Goal: Transaction & Acquisition: Purchase product/service

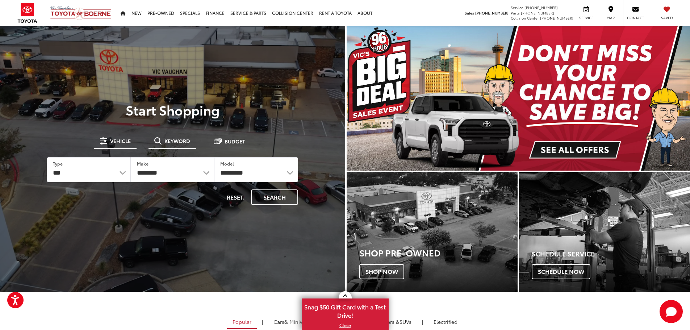
click at [164, 138] on button "Keyword" at bounding box center [172, 140] width 47 height 13
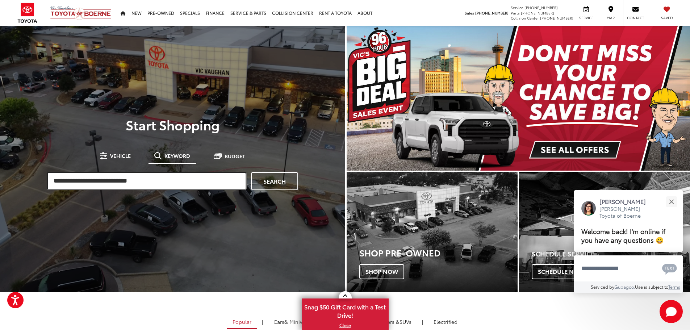
click at [143, 175] on input "search" at bounding box center [147, 181] width 200 height 18
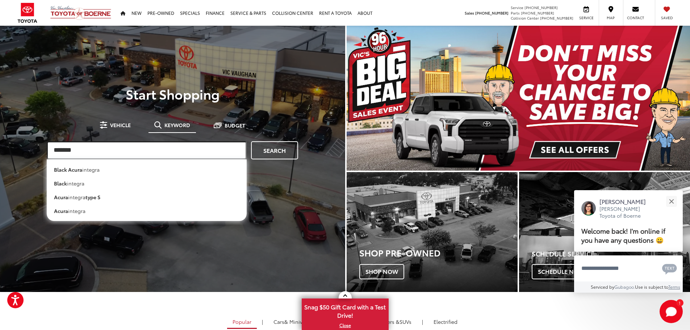
type input "*******"
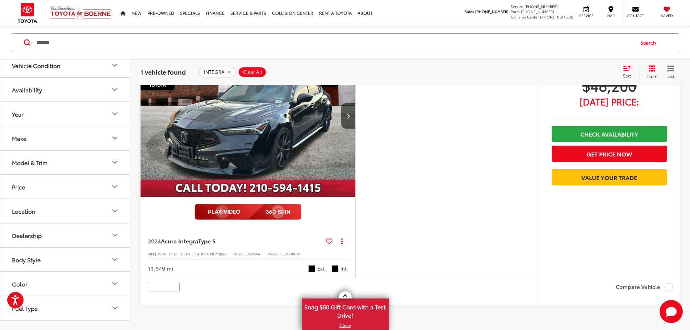
scroll to position [72, 0]
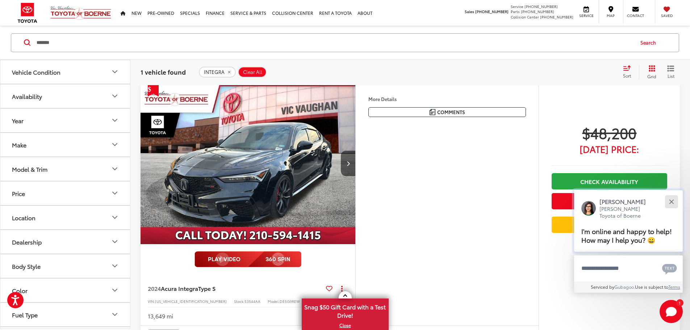
click at [669, 197] on button "Close" at bounding box center [672, 202] width 16 height 16
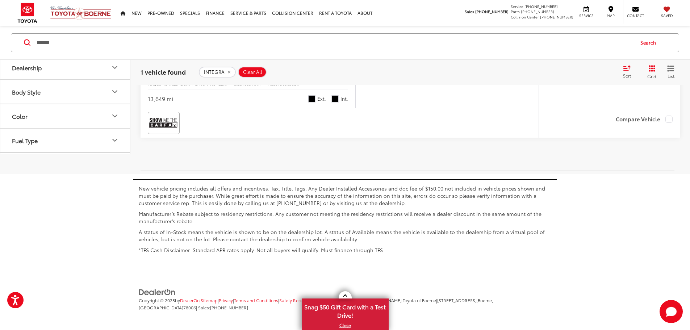
scroll to position [108, 0]
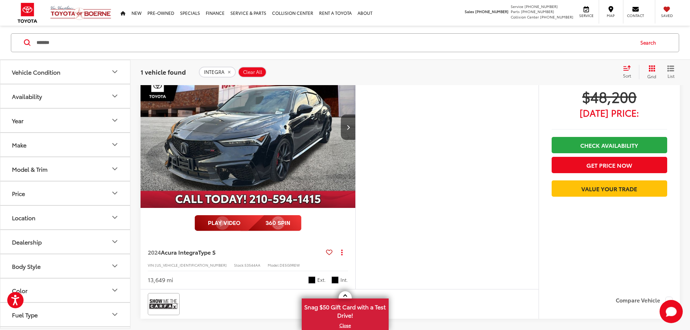
click at [356, 167] on img "2024 Acura Integra Type S 0" at bounding box center [248, 128] width 216 height 162
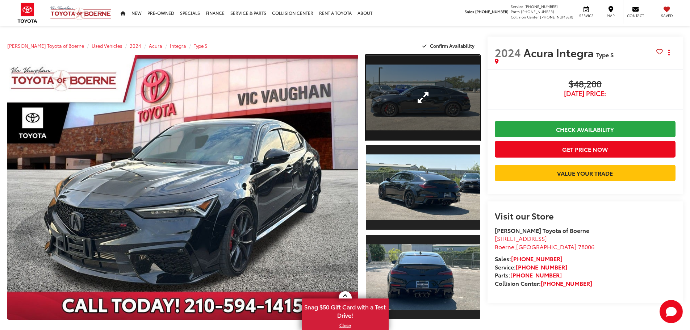
click at [406, 112] on link "Expand Photo 1" at bounding box center [423, 98] width 114 height 86
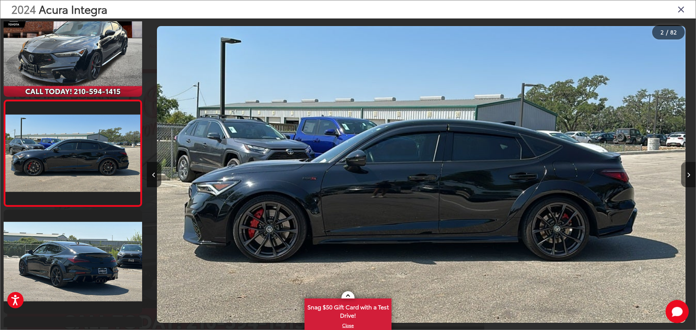
click at [686, 172] on icon "Next image" at bounding box center [687, 174] width 3 height 5
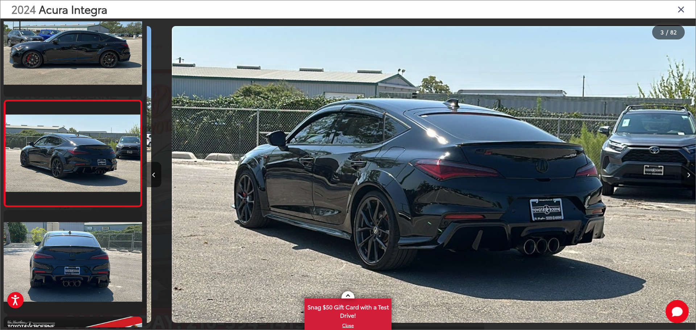
scroll to position [0, 1097]
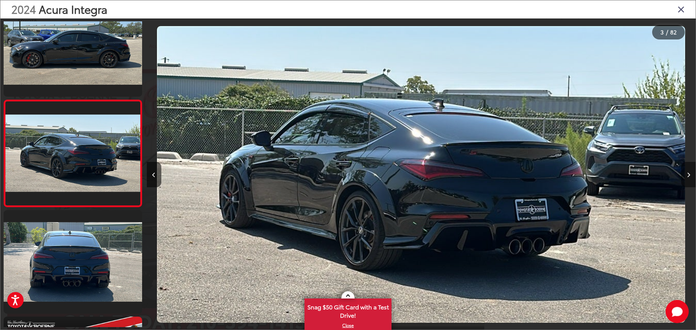
drag, startPoint x: 686, startPoint y: 172, endPoint x: 688, endPoint y: 180, distance: 7.9
click at [688, 180] on button "Next image" at bounding box center [688, 174] width 14 height 25
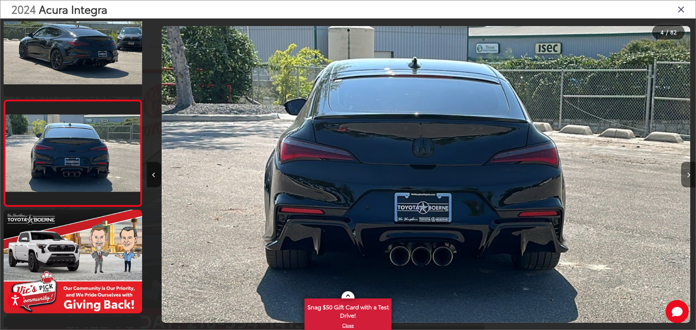
scroll to position [0, 1646]
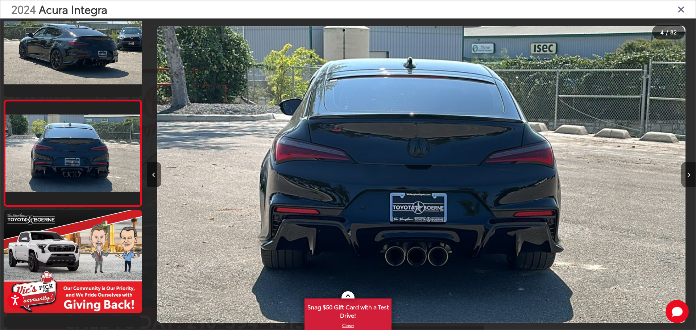
click at [688, 180] on button "Next image" at bounding box center [688, 174] width 14 height 25
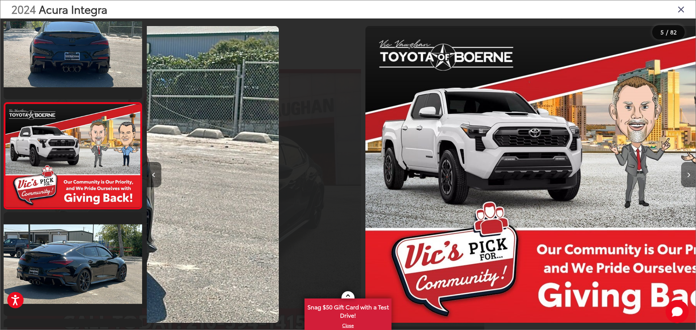
scroll to position [348, 0]
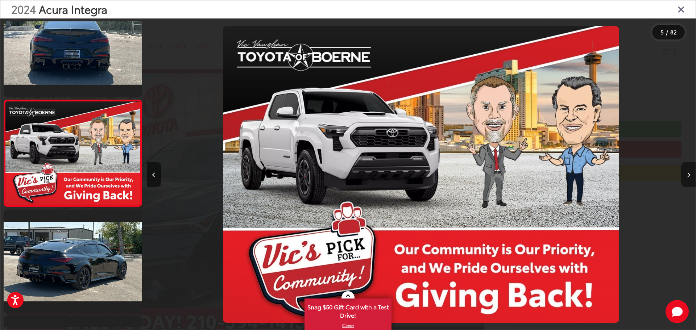
click at [688, 180] on button "Next image" at bounding box center [688, 174] width 14 height 25
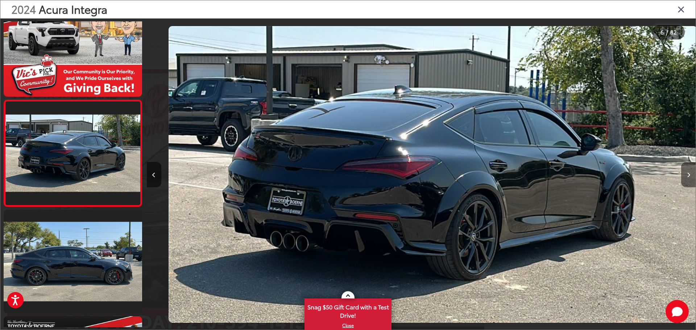
scroll to position [0, 2743]
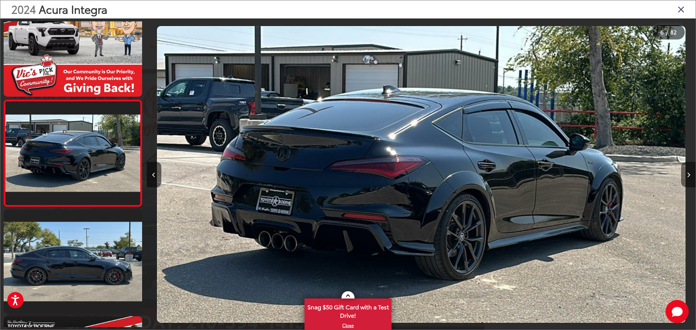
click at [689, 174] on icon "Next image" at bounding box center [687, 174] width 3 height 5
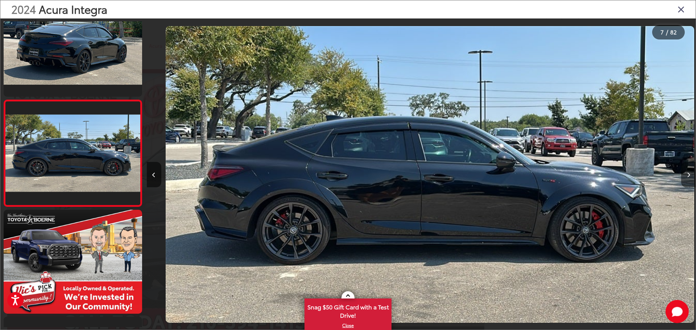
scroll to position [0, 3291]
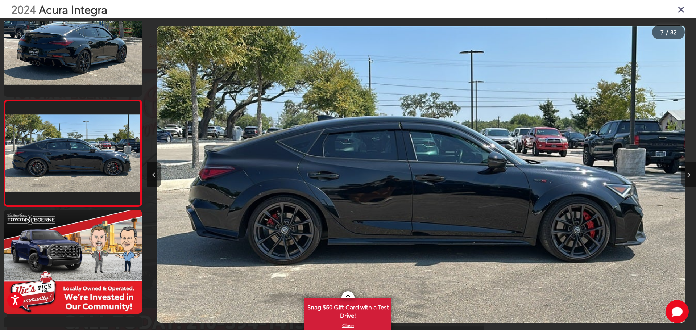
click at [689, 174] on icon "Next image" at bounding box center [687, 174] width 3 height 5
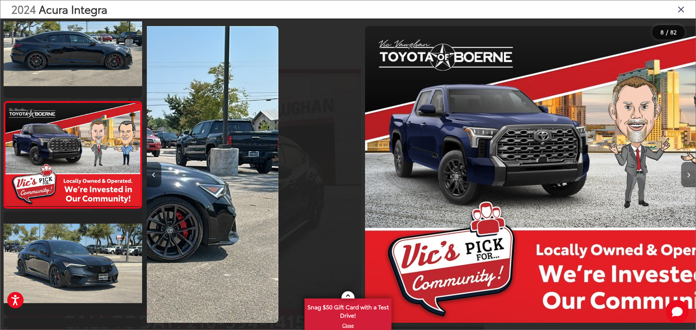
scroll to position [668, 0]
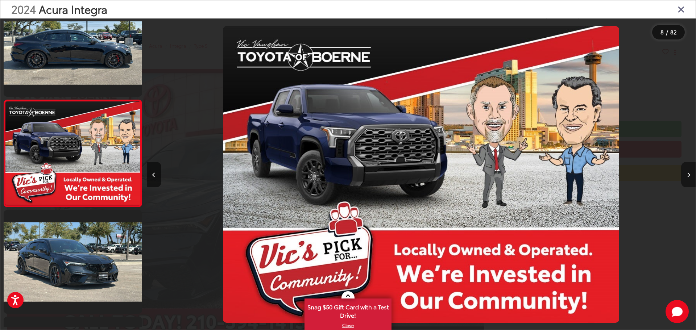
click at [689, 174] on icon "Next image" at bounding box center [687, 174] width 3 height 5
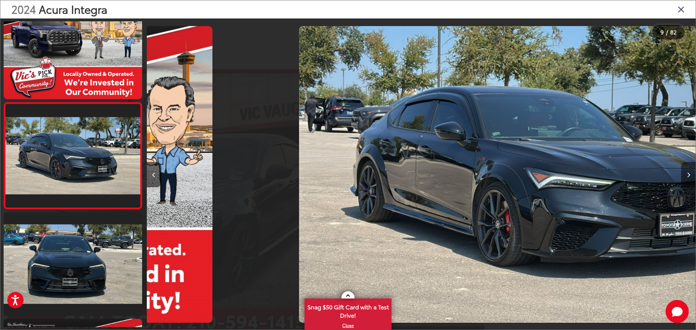
scroll to position [0, 0]
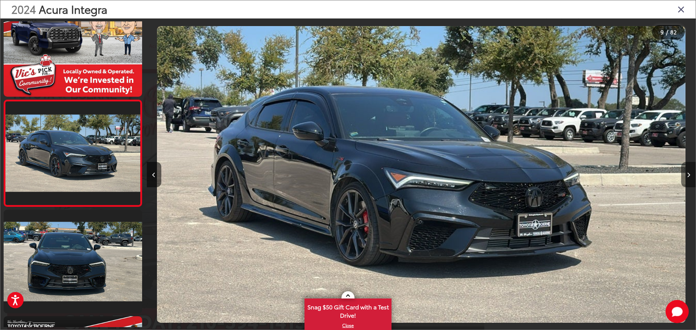
click at [689, 174] on icon "Next image" at bounding box center [687, 174] width 3 height 5
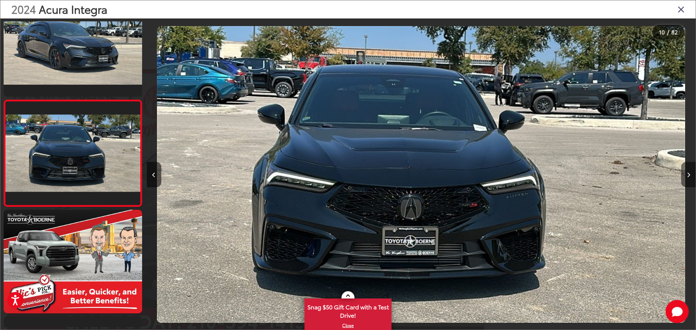
click at [689, 174] on icon "Next image" at bounding box center [687, 174] width 3 height 5
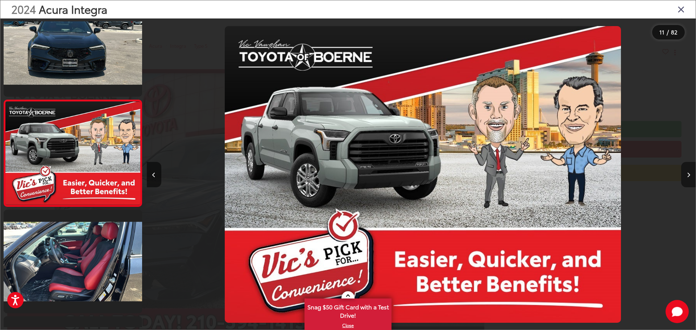
click at [689, 174] on icon "Next image" at bounding box center [687, 174] width 3 height 5
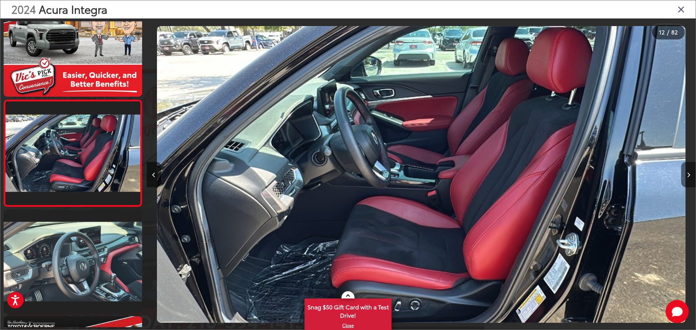
click at [689, 174] on icon "Next image" at bounding box center [687, 174] width 3 height 5
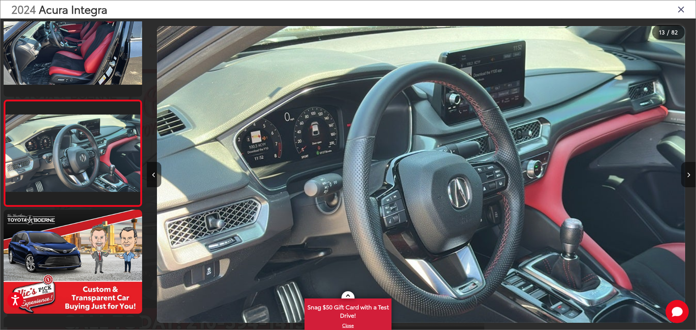
click at [689, 174] on icon "Next image" at bounding box center [687, 174] width 3 height 5
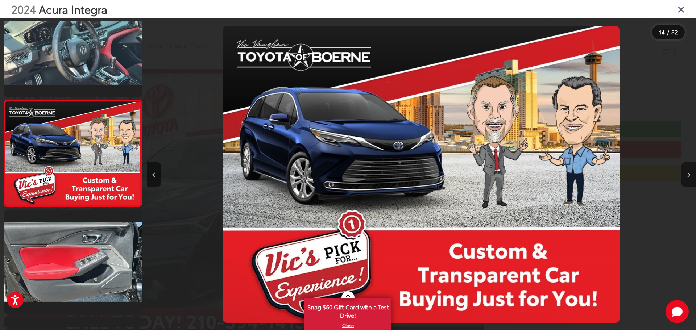
click at [689, 174] on icon "Next image" at bounding box center [687, 174] width 3 height 5
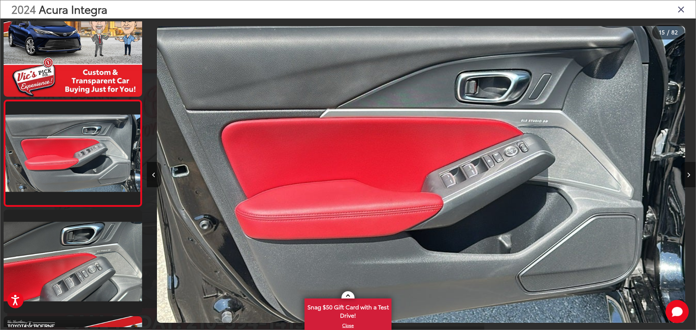
click at [689, 174] on icon "Next image" at bounding box center [687, 174] width 3 height 5
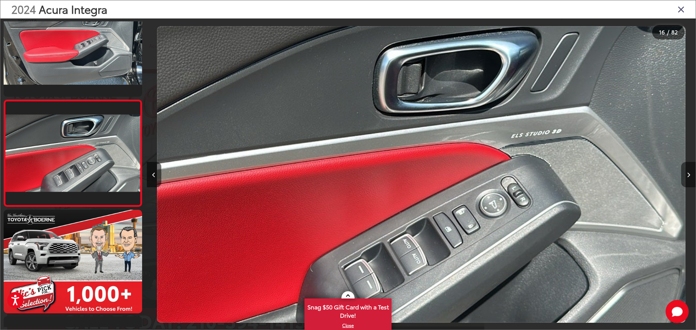
click at [689, 174] on icon "Next image" at bounding box center [687, 174] width 3 height 5
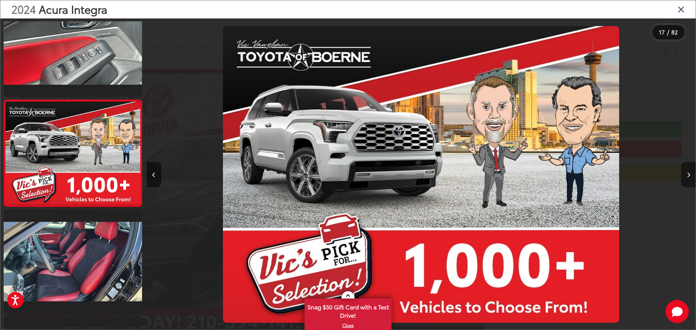
click at [689, 174] on icon "Next image" at bounding box center [687, 174] width 3 height 5
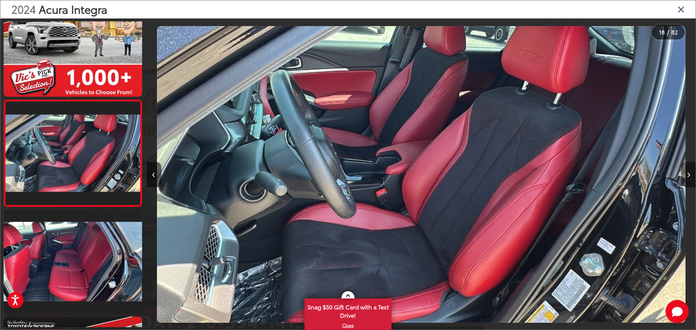
drag, startPoint x: 689, startPoint y: 174, endPoint x: 693, endPoint y: 180, distance: 7.6
click at [690, 180] on button "Next image" at bounding box center [688, 174] width 14 height 25
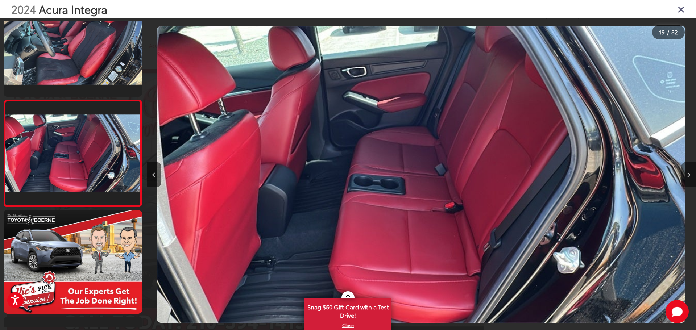
click at [690, 179] on button "Next image" at bounding box center [688, 174] width 14 height 25
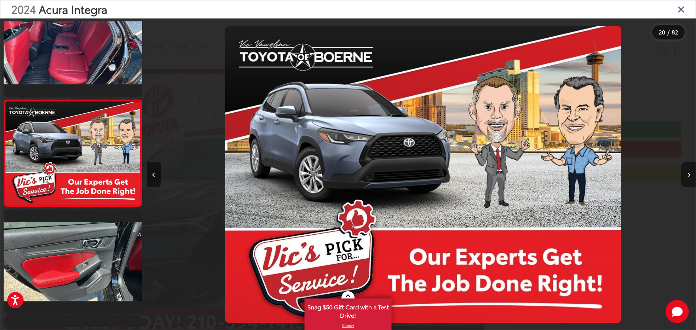
click at [690, 179] on button "Next image" at bounding box center [688, 174] width 14 height 25
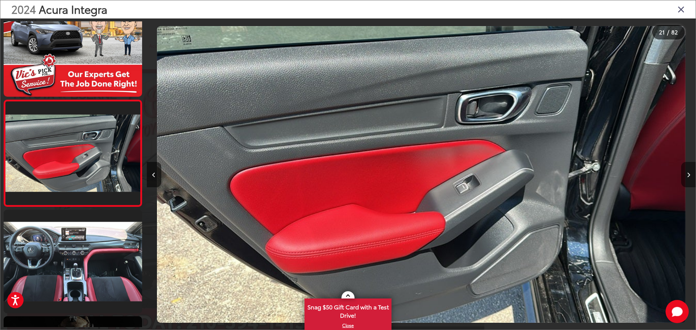
click at [690, 179] on button "Next image" at bounding box center [688, 174] width 14 height 25
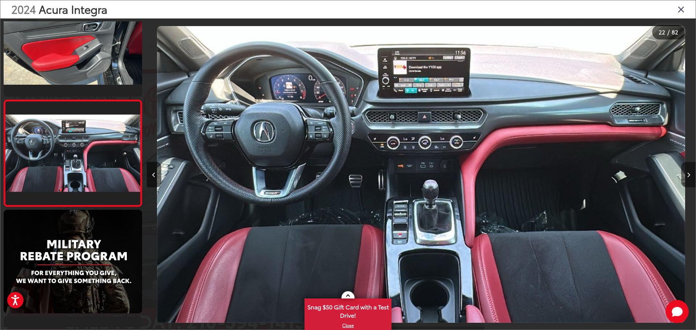
click at [690, 179] on button "Next image" at bounding box center [688, 174] width 14 height 25
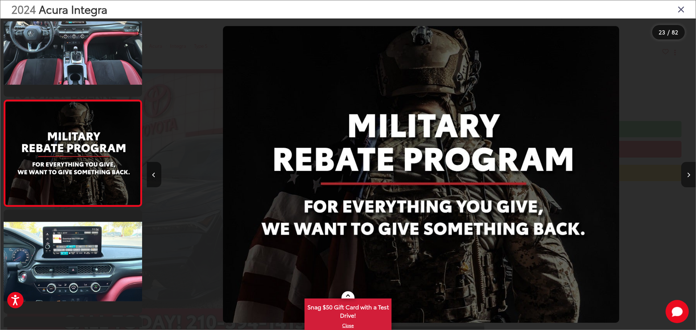
click at [690, 179] on button "Next image" at bounding box center [688, 174] width 14 height 25
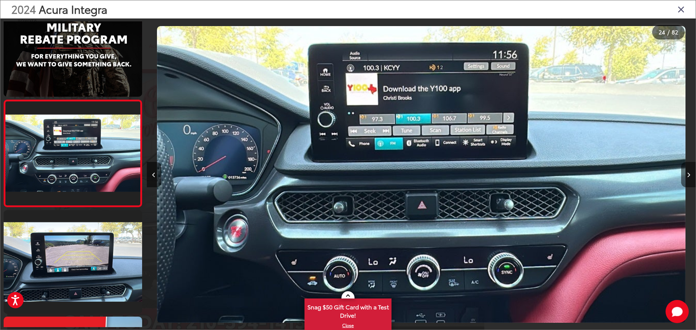
click at [690, 179] on button "Next image" at bounding box center [688, 174] width 14 height 25
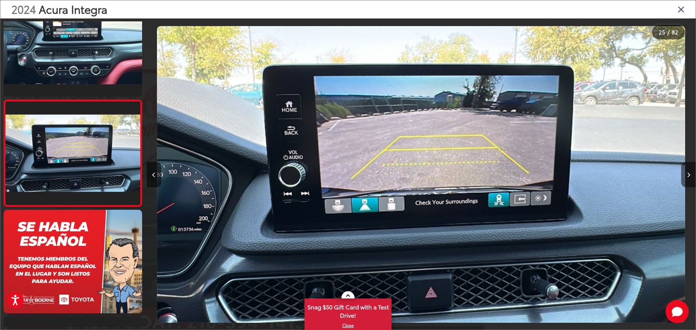
click at [690, 179] on button "Next image" at bounding box center [688, 174] width 14 height 25
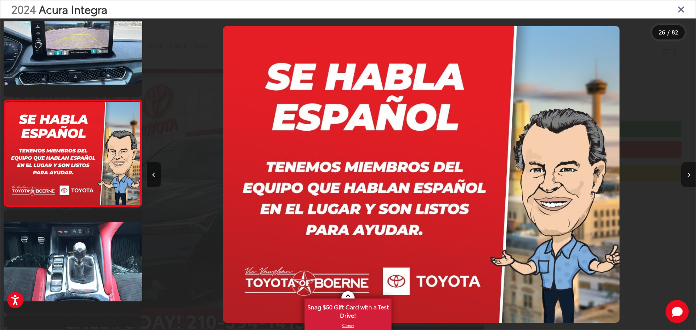
click at [690, 179] on button "Next image" at bounding box center [688, 174] width 14 height 25
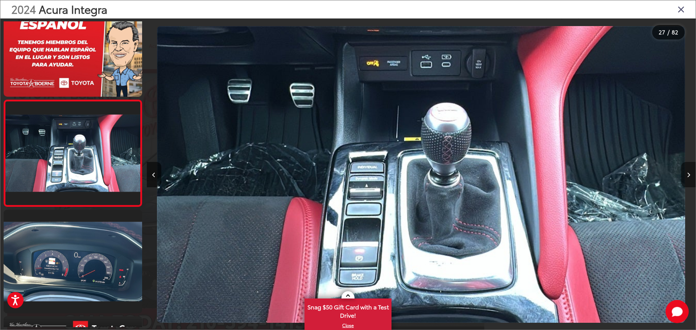
click at [690, 179] on button "Next image" at bounding box center [688, 174] width 14 height 25
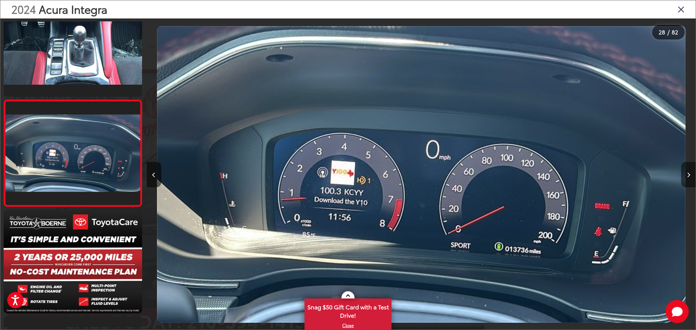
click at [690, 179] on button "Next image" at bounding box center [688, 174] width 14 height 25
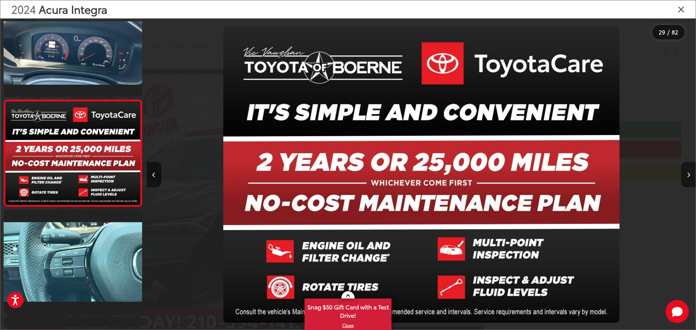
click at [690, 179] on button "Next image" at bounding box center [688, 174] width 14 height 25
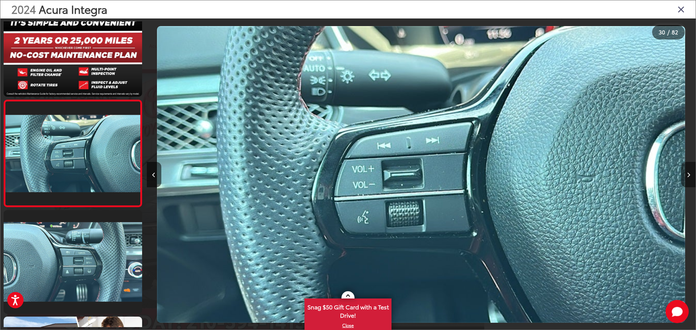
click at [690, 179] on button "Next image" at bounding box center [688, 174] width 14 height 25
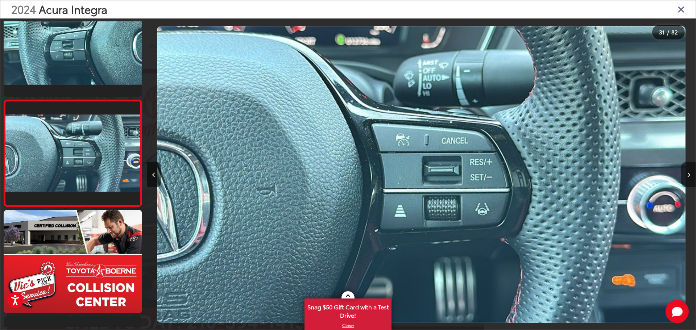
click at [690, 179] on button "Next image" at bounding box center [688, 174] width 14 height 25
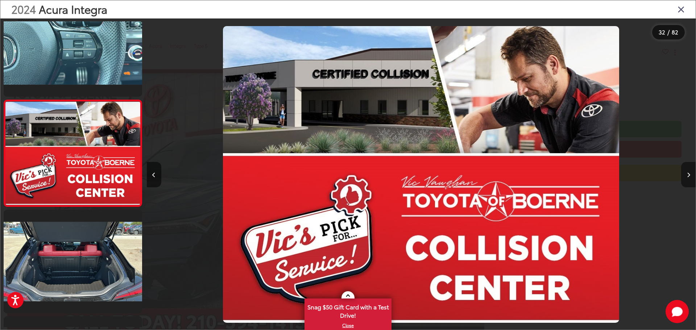
click at [690, 179] on button "Next image" at bounding box center [688, 174] width 14 height 25
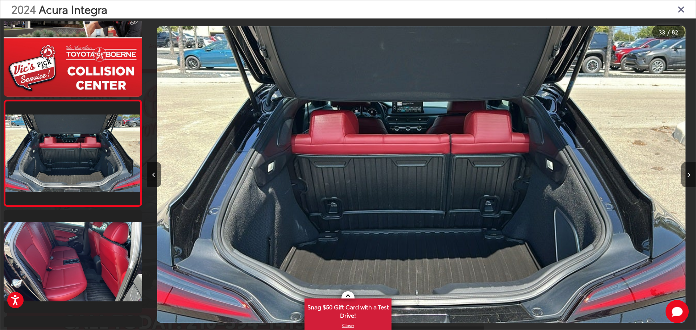
click at [690, 179] on button "Next image" at bounding box center [688, 174] width 14 height 25
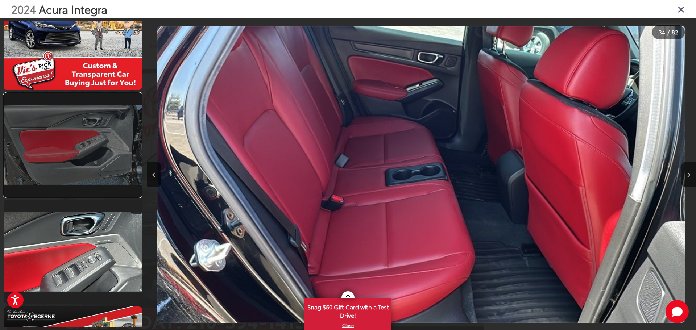
click at [104, 154] on link at bounding box center [73, 145] width 138 height 104
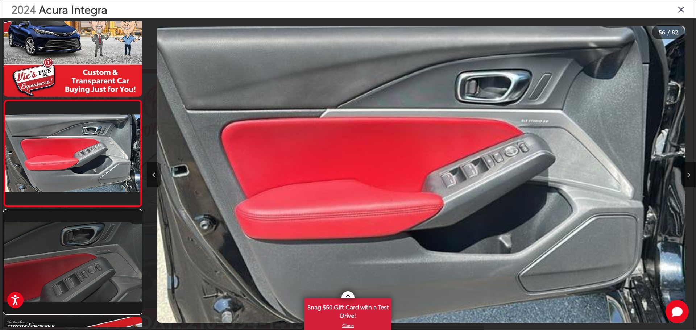
click at [127, 256] on link at bounding box center [73, 262] width 138 height 104
